Goal: Information Seeking & Learning: Learn about a topic

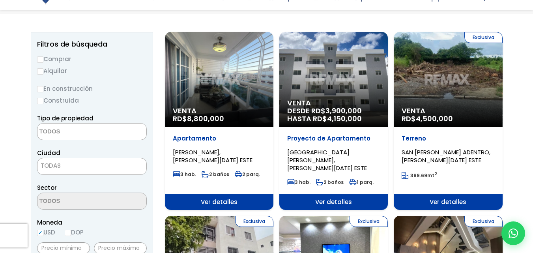
scroll to position [118, 0]
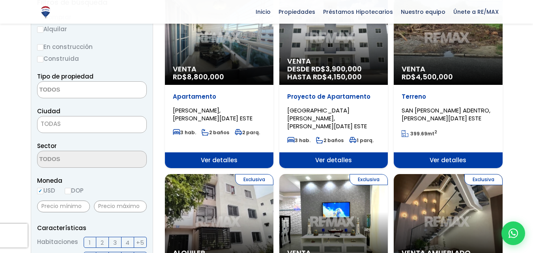
click at [69, 90] on textarea "Search" at bounding box center [75, 90] width 77 height 17
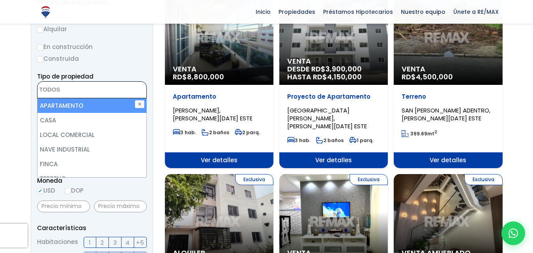
click at [75, 110] on li "APARTAMENTO" at bounding box center [91, 105] width 109 height 15
select select "apartment"
click at [144, 61] on label "Construida" at bounding box center [92, 59] width 110 height 10
click at [0, 0] on input "Construida" at bounding box center [0, 0] width 0 height 0
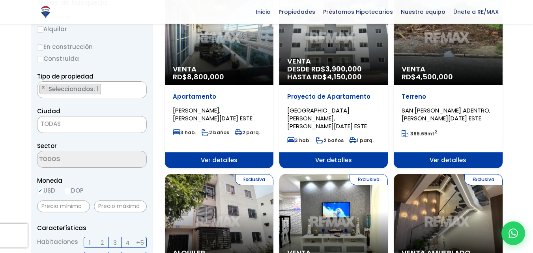
click at [47, 124] on span "TODAS" at bounding box center [51, 124] width 20 height 8
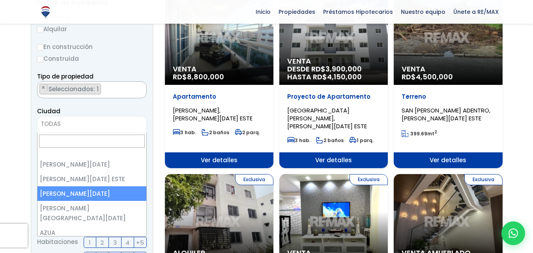
select select "149"
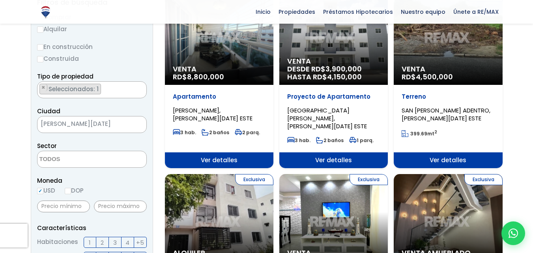
click at [61, 161] on textarea "Search" at bounding box center [75, 159] width 77 height 17
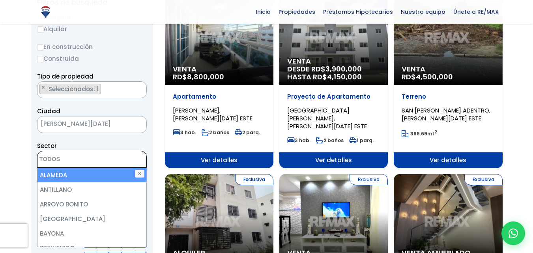
click at [69, 174] on li "ALAMEDA" at bounding box center [91, 175] width 109 height 15
select select "13412"
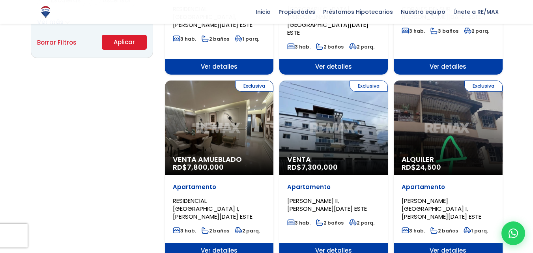
scroll to position [592, 0]
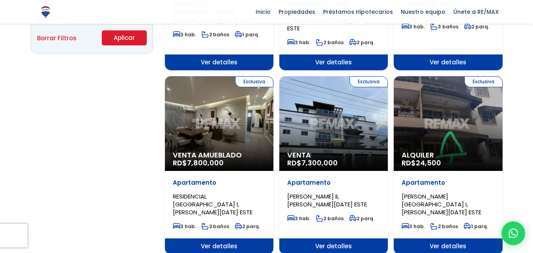
click at [125, 43] on button "Aplicar" at bounding box center [124, 37] width 45 height 15
